Goal: Task Accomplishment & Management: Complete application form

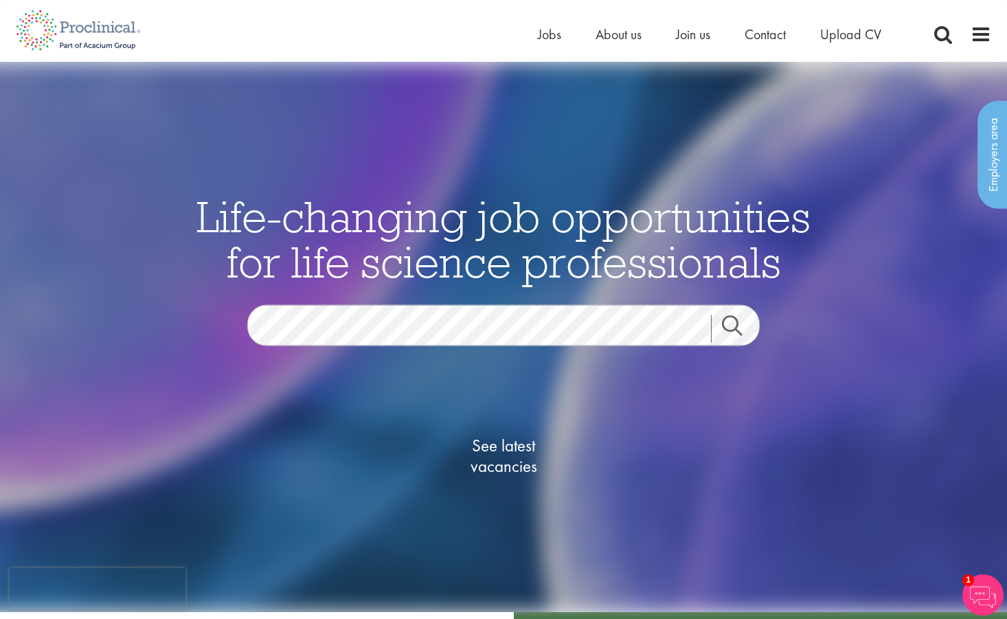
click at [733, 328] on link "Search" at bounding box center [740, 328] width 59 height 27
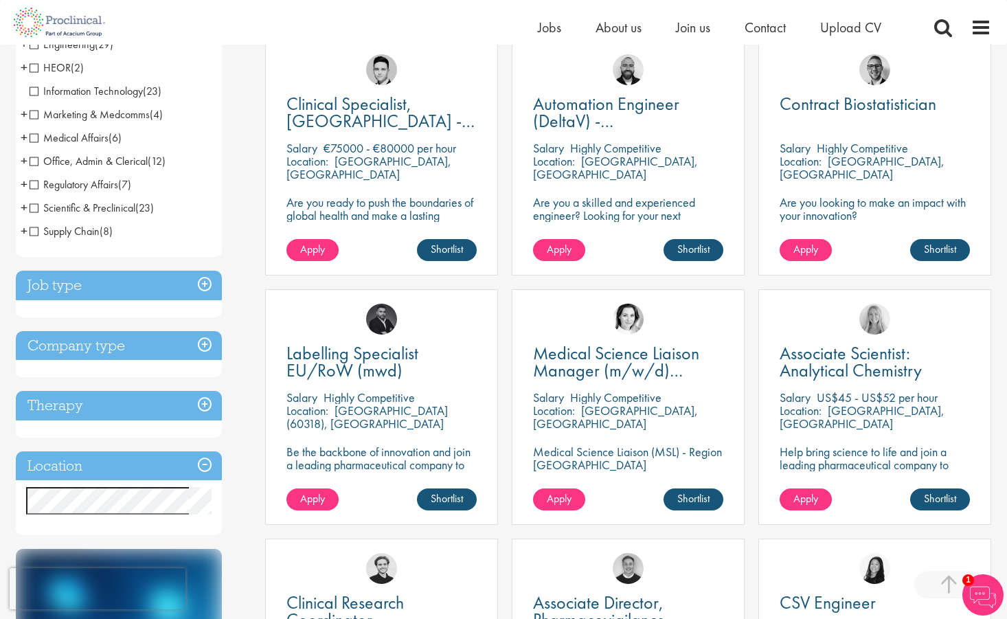
scroll to position [304, 0]
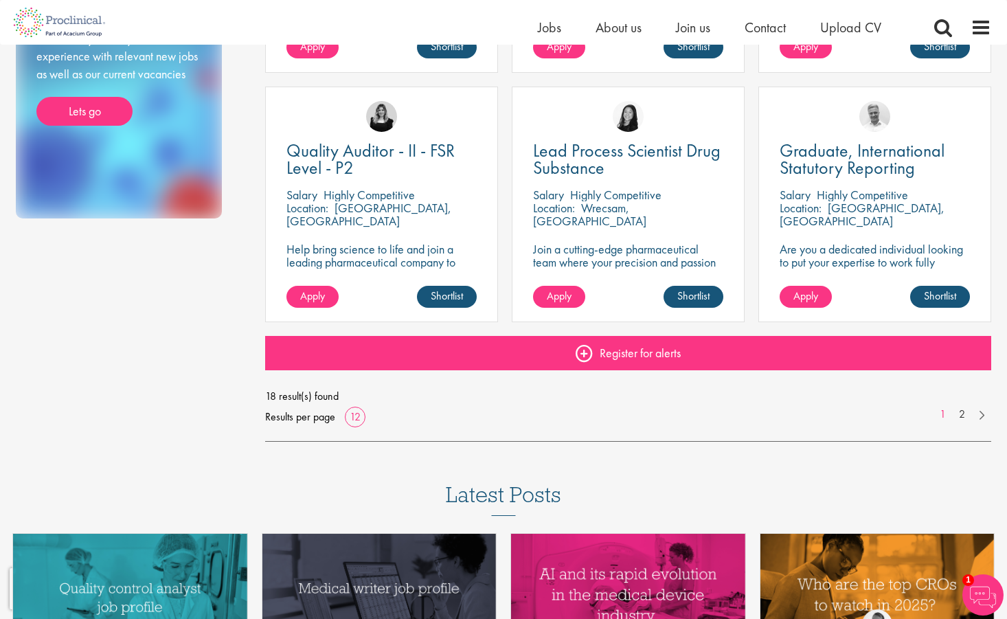
scroll to position [979, 0]
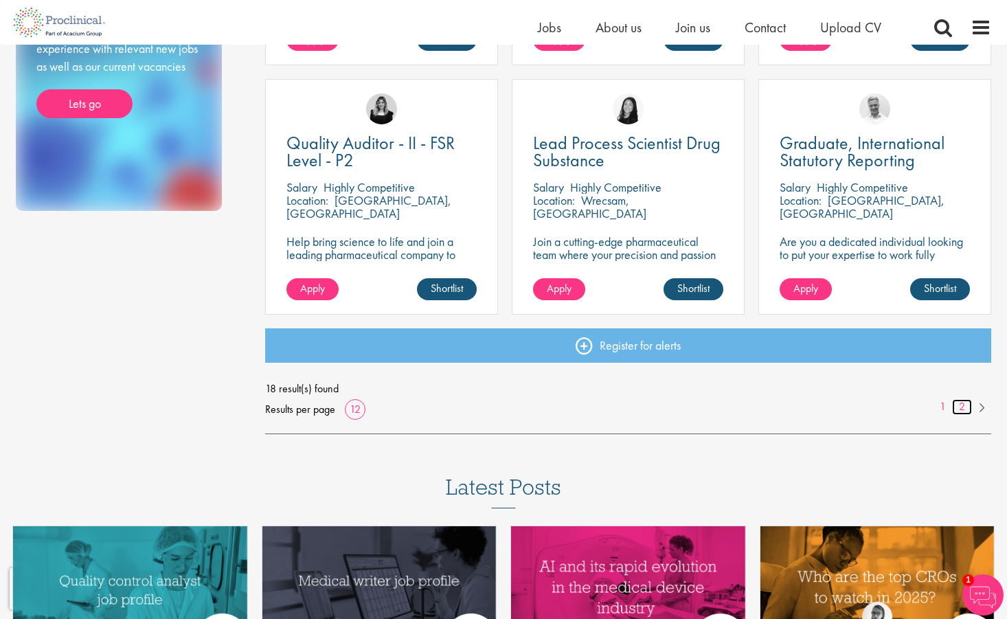
click at [965, 406] on link "2" at bounding box center [962, 407] width 20 height 16
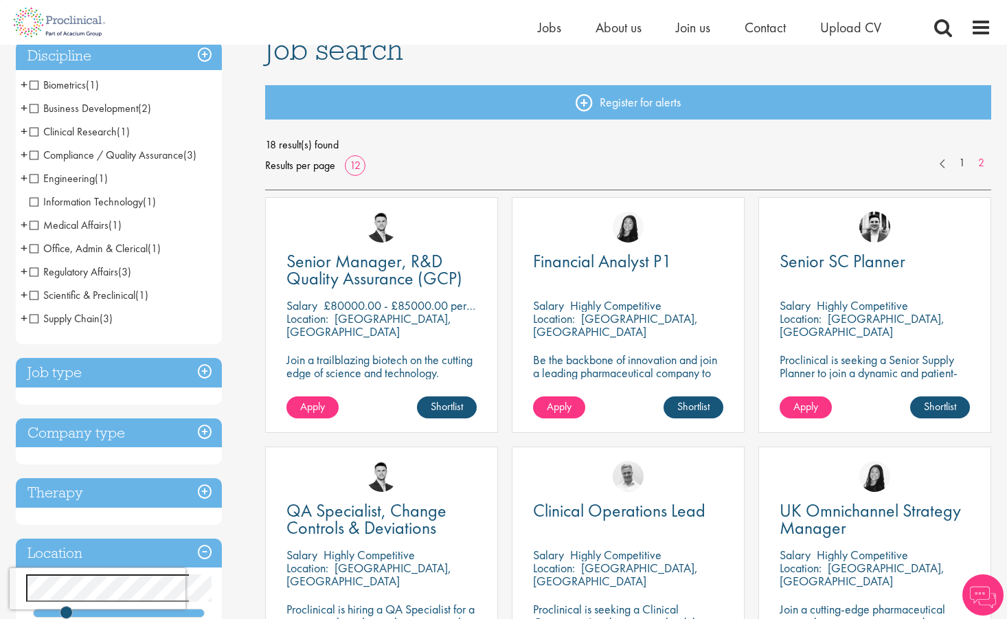
scroll to position [126, 0]
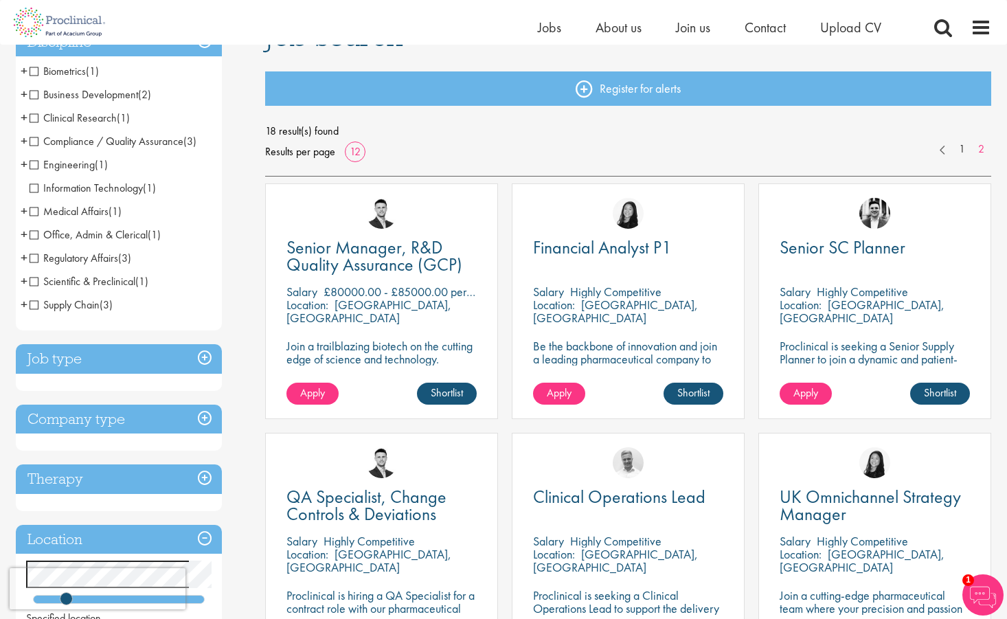
click at [632, 286] on p "Highly Competitive" at bounding box center [615, 292] width 91 height 16
click at [567, 395] on span "Apply" at bounding box center [559, 393] width 25 height 14
